Goal: Navigation & Orientation: Find specific page/section

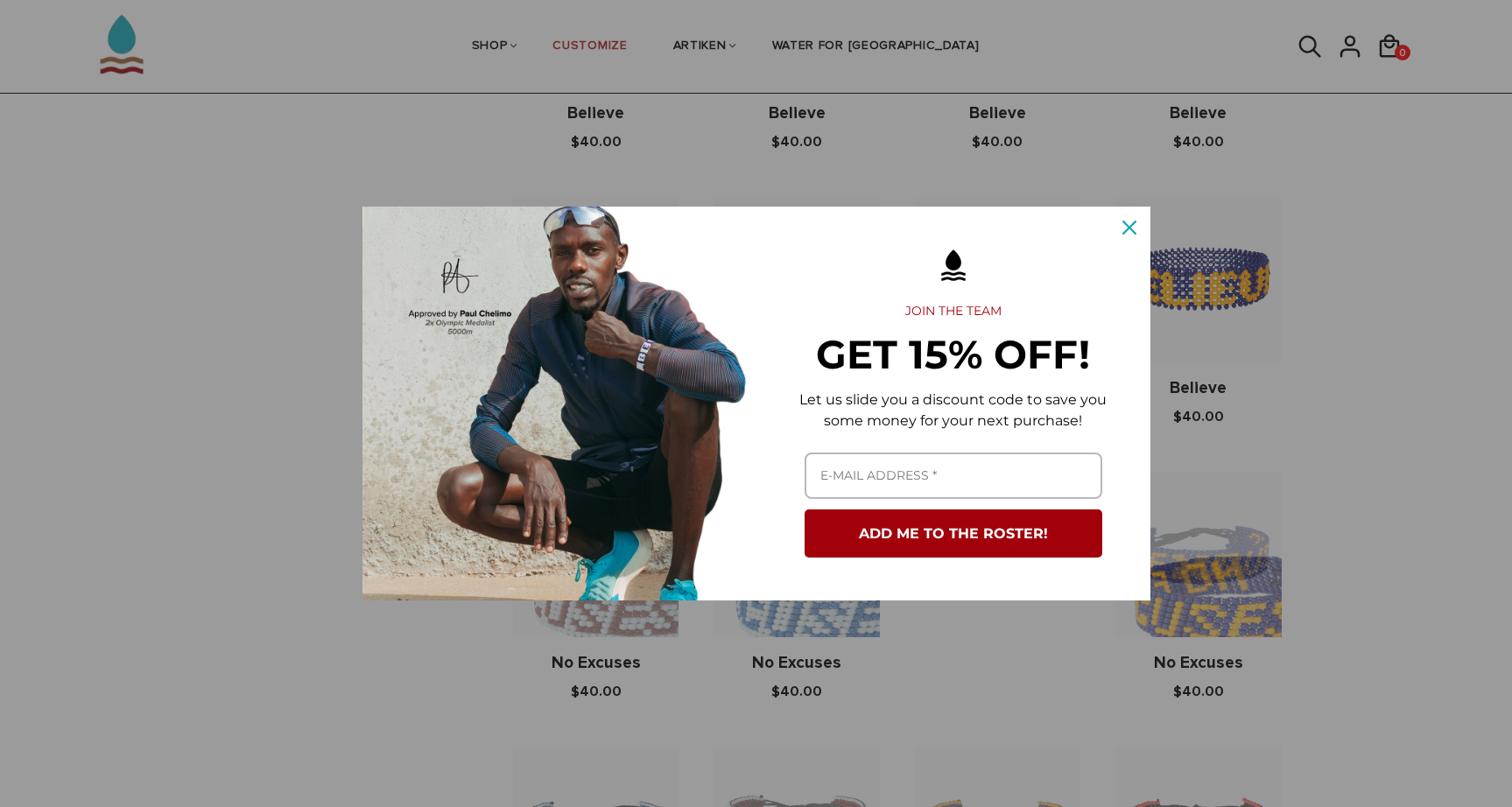
scroll to position [338, 0]
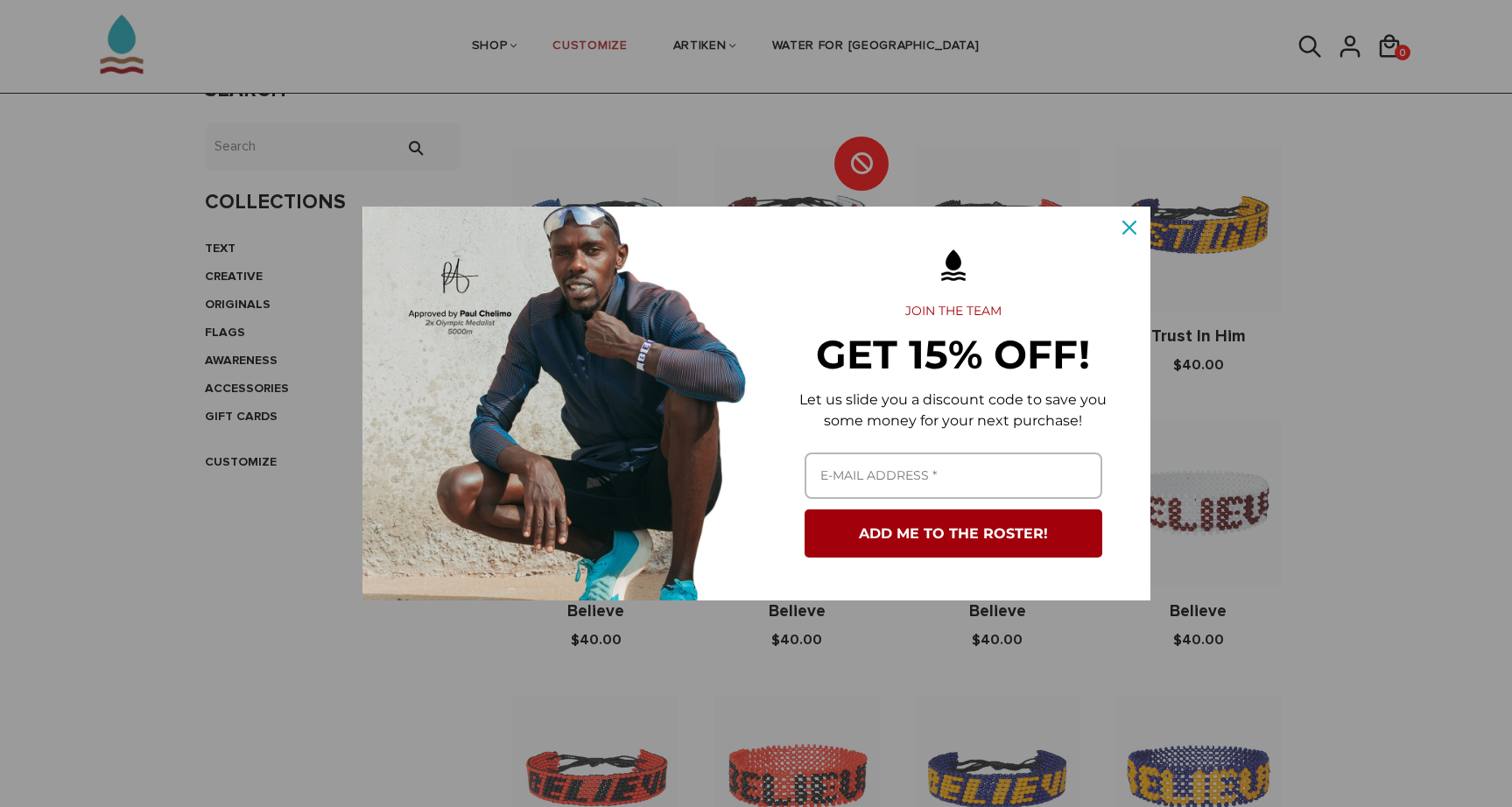
click at [1119, 229] on div "Close" at bounding box center [1129, 227] width 28 height 28
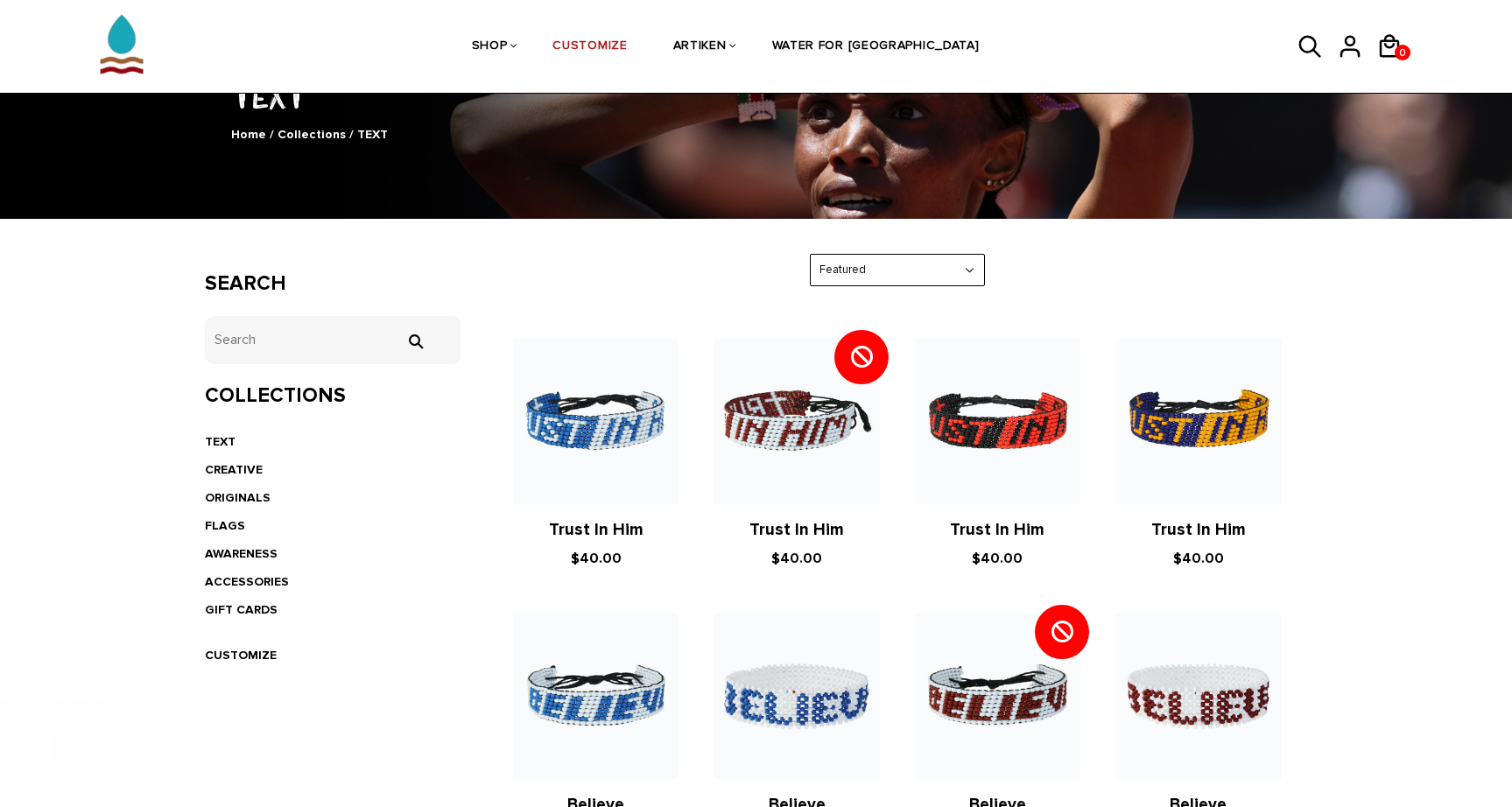
scroll to position [97, 0]
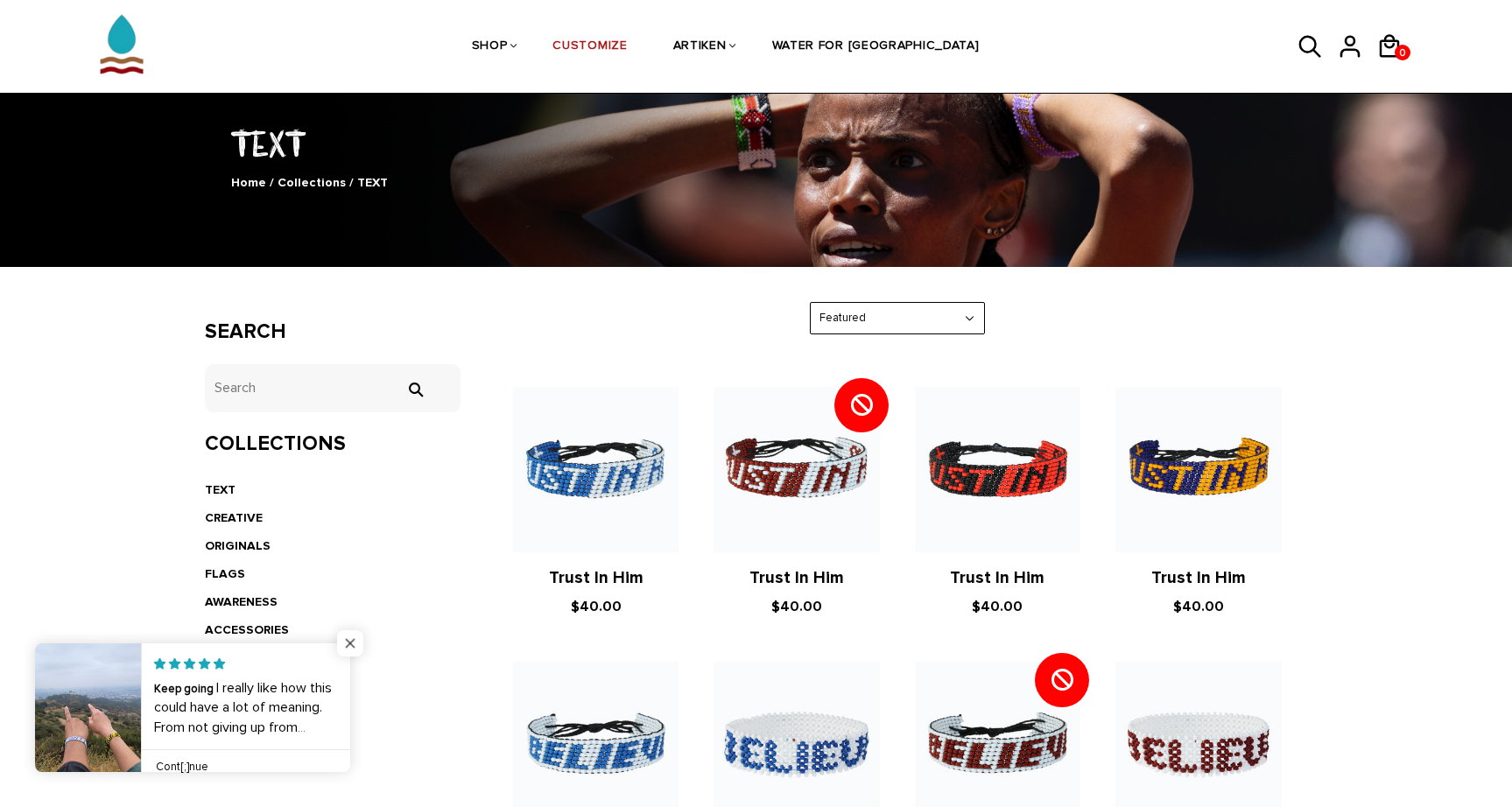
click at [359, 648] on span "Close popup widget" at bounding box center [350, 643] width 26 height 26
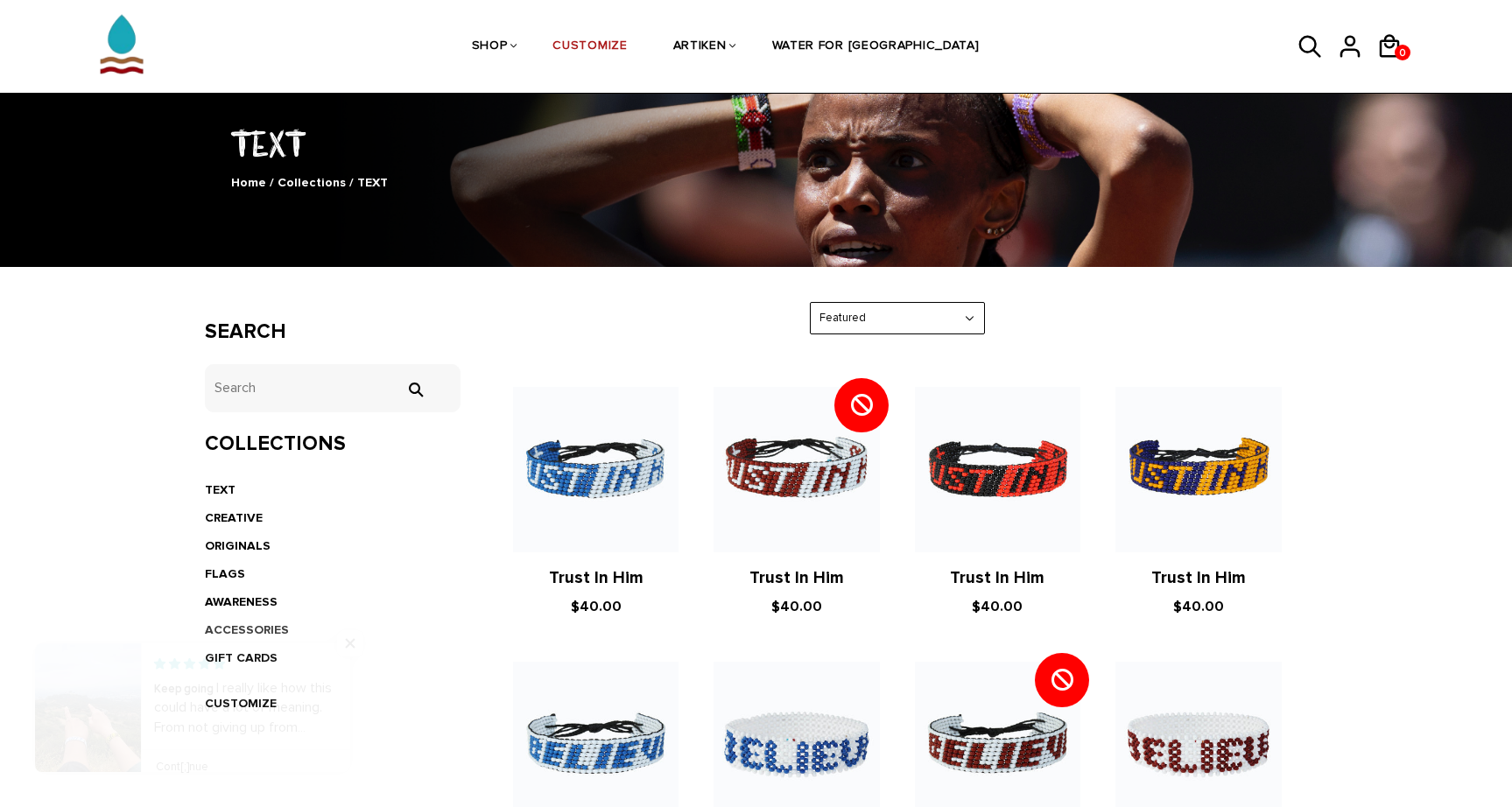
click at [261, 622] on link "ACCESSORIES" at bounding box center [247, 630] width 84 height 15
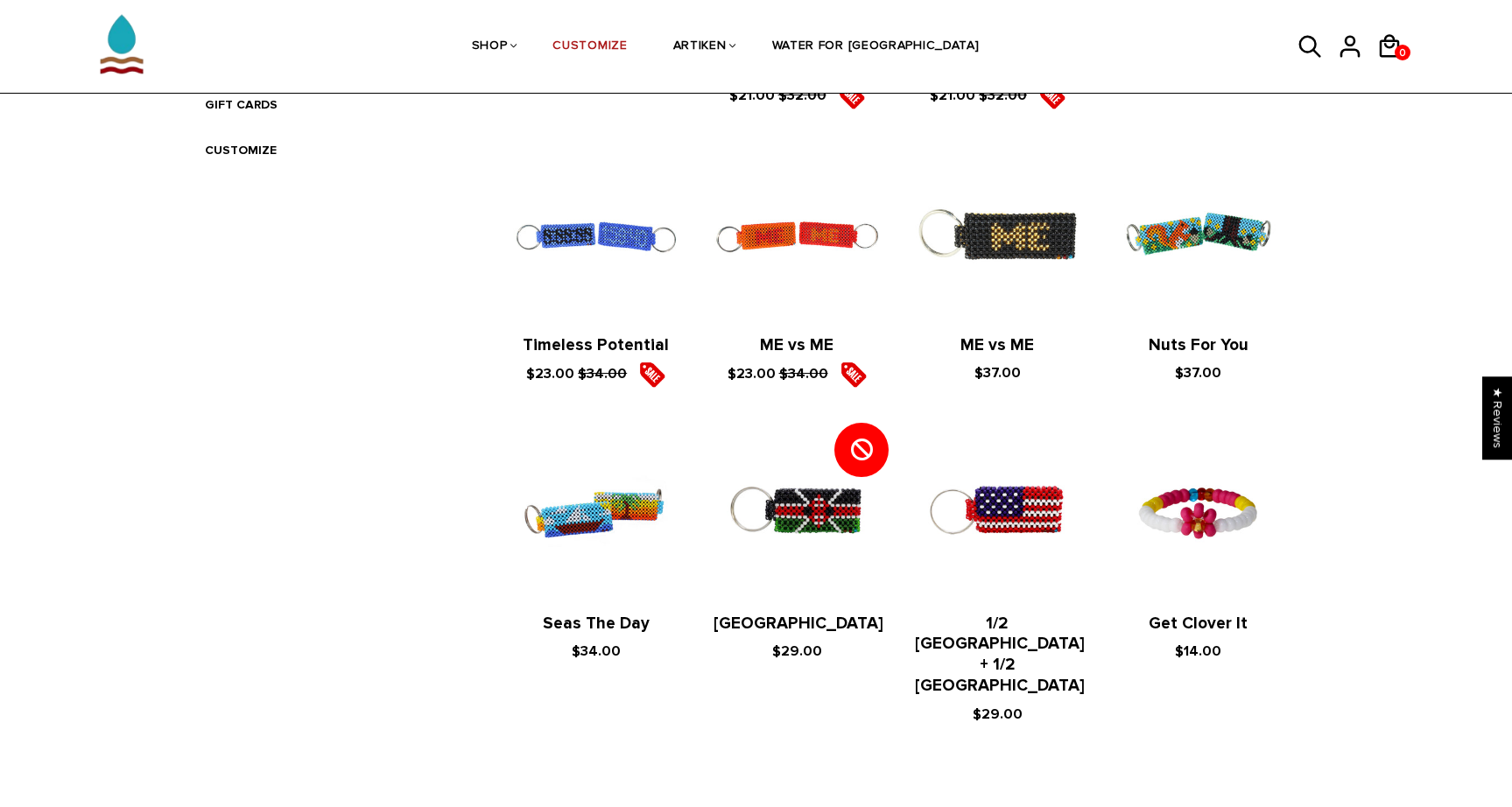
scroll to position [267, 0]
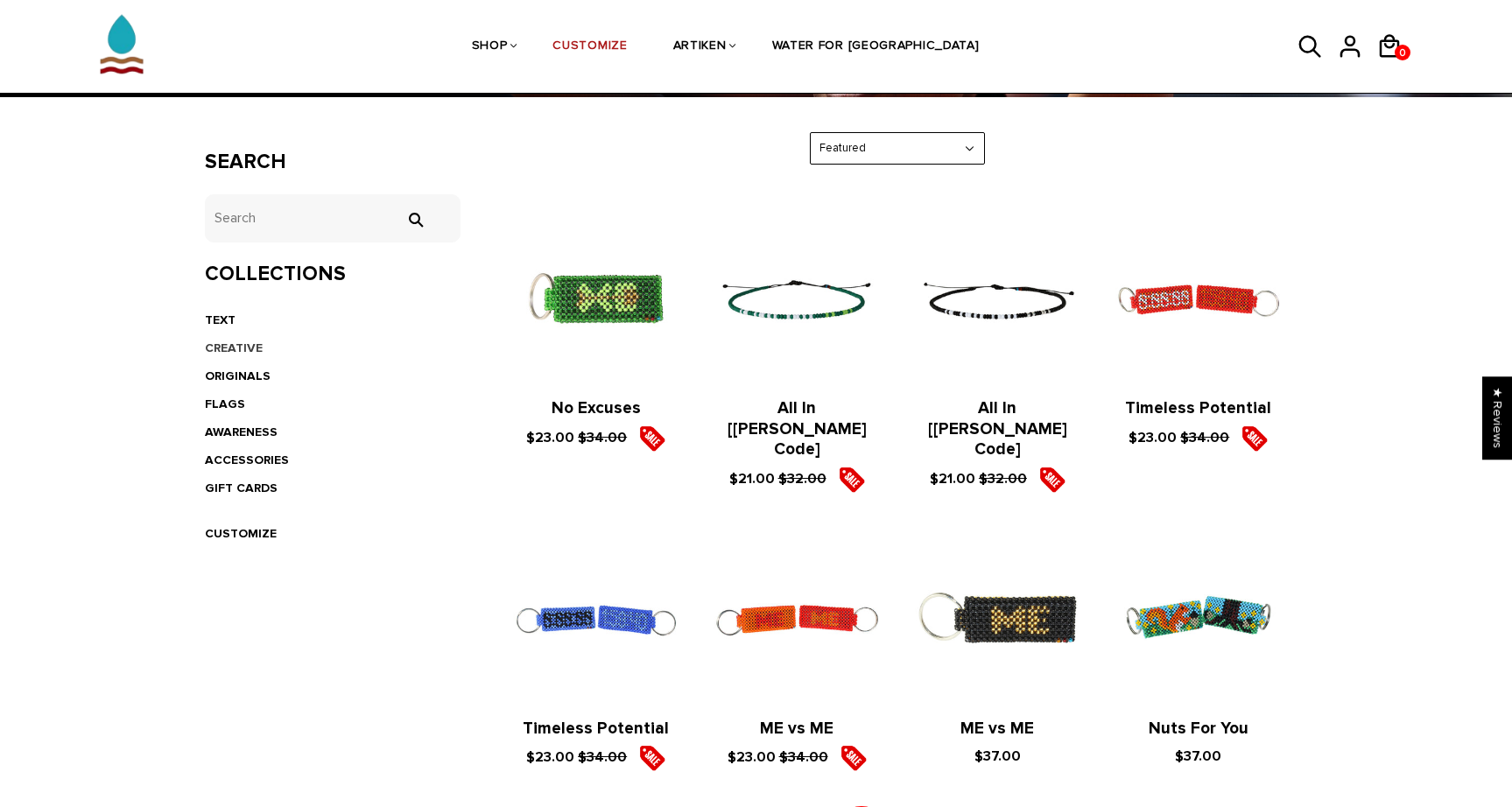
click at [252, 345] on link "CREATIVE" at bounding box center [234, 348] width 57 height 15
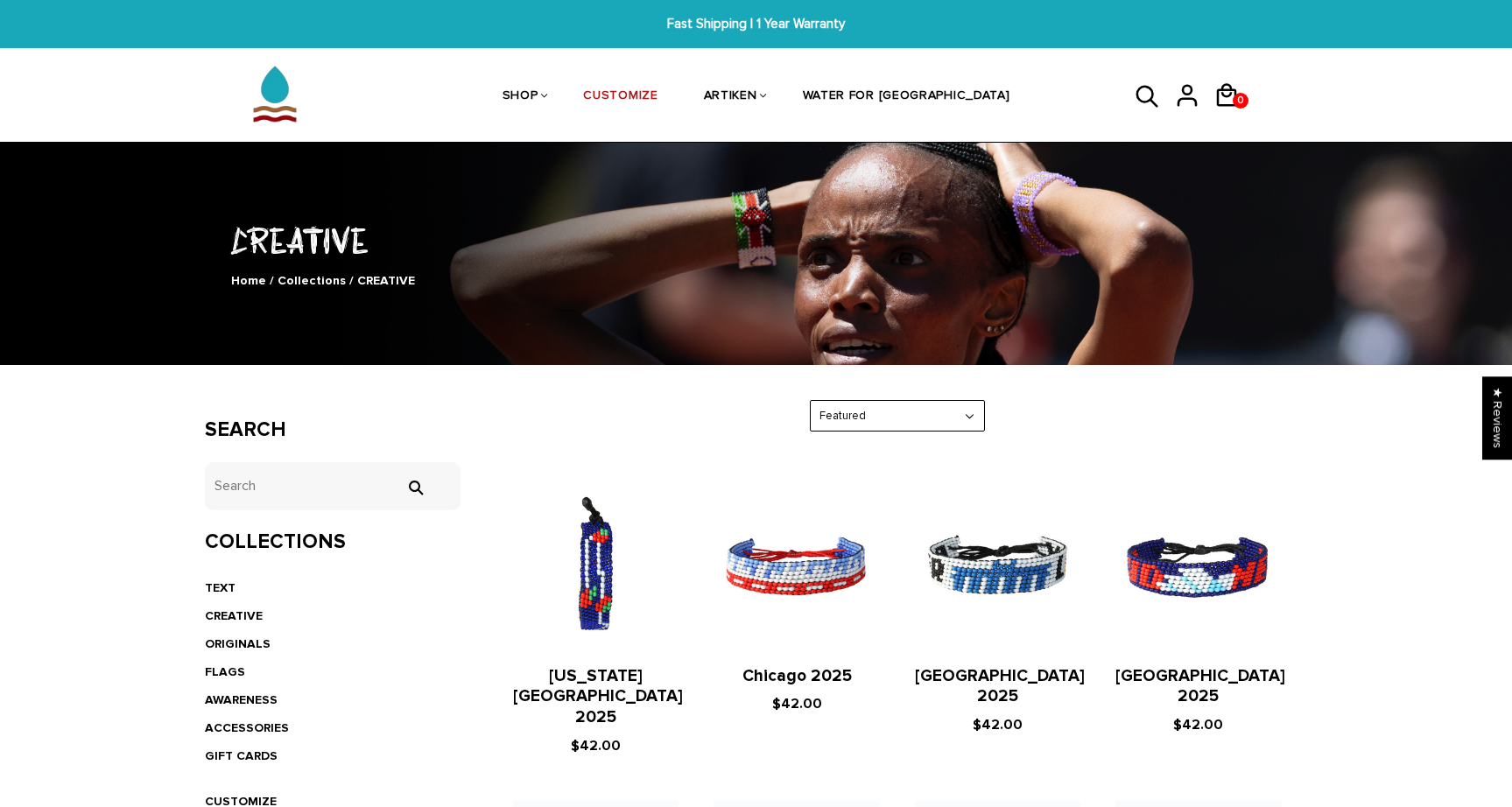
click at [219, 598] on li "TEXT" at bounding box center [333, 588] width 256 height 28
click at [219, 586] on link "TEXT" at bounding box center [220, 588] width 31 height 15
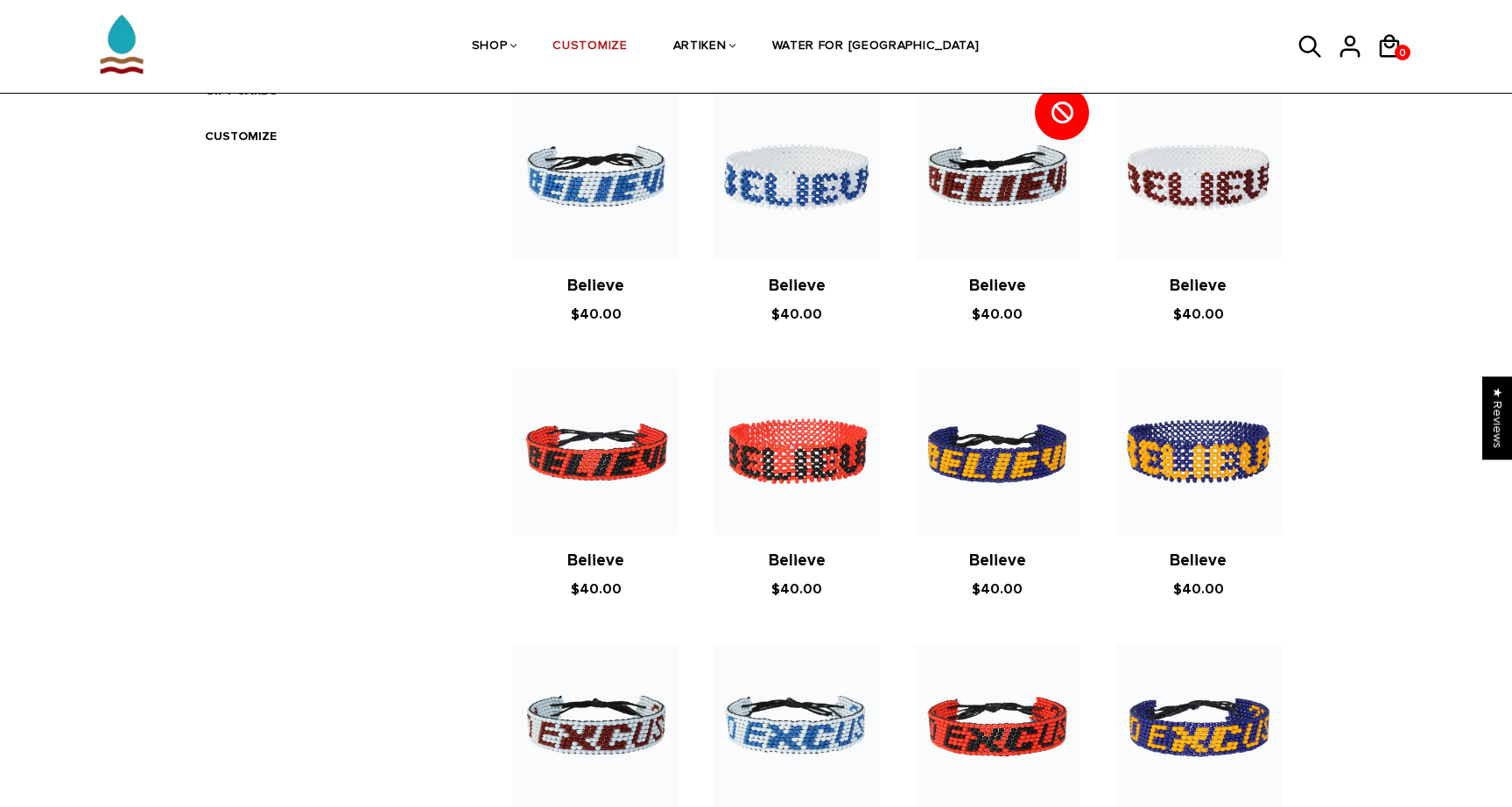
scroll to position [639, 0]
